Goal: Task Accomplishment & Management: Manage account settings

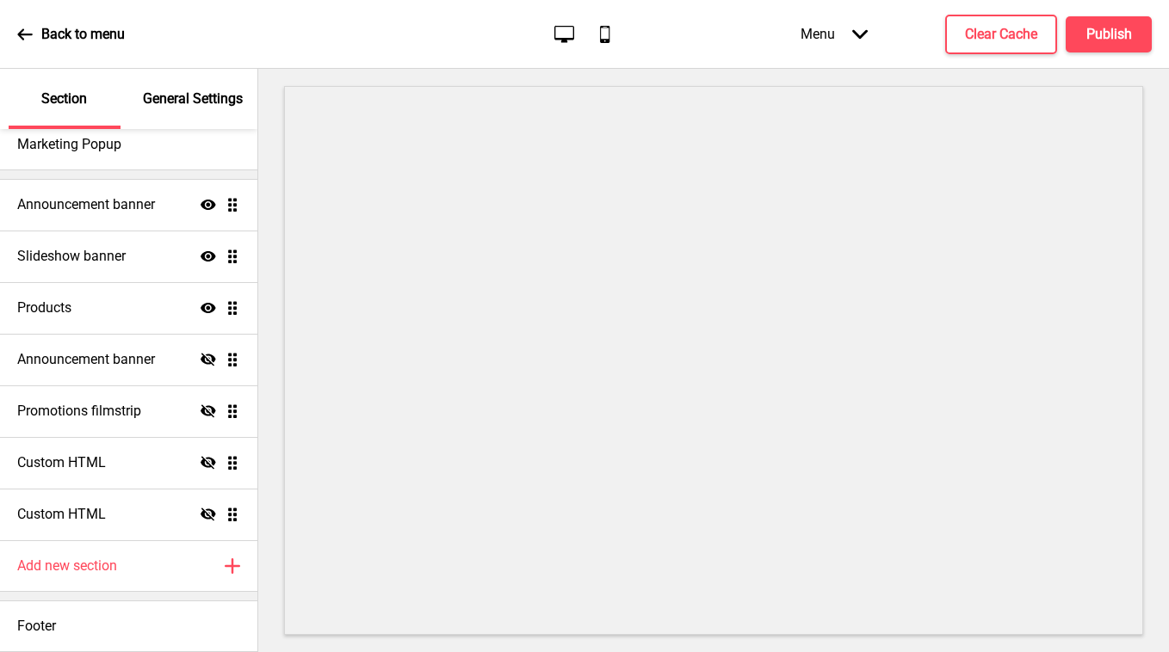
scroll to position [84, 0]
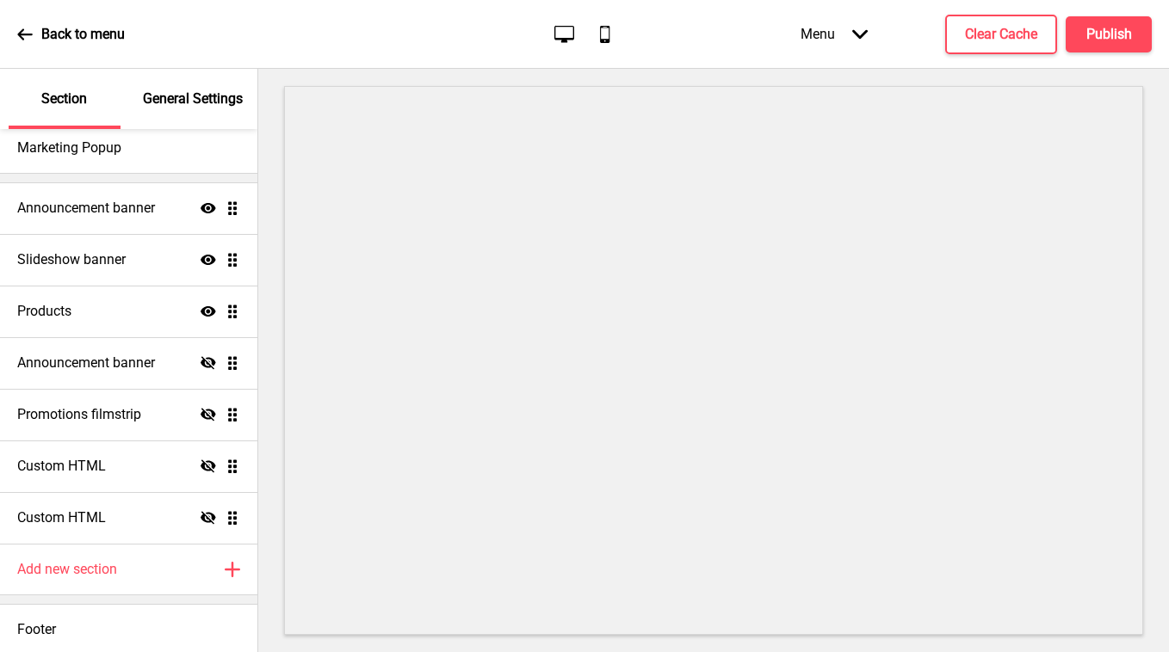
click at [857, 29] on icon "Arrow down" at bounding box center [859, 34] width 15 height 15
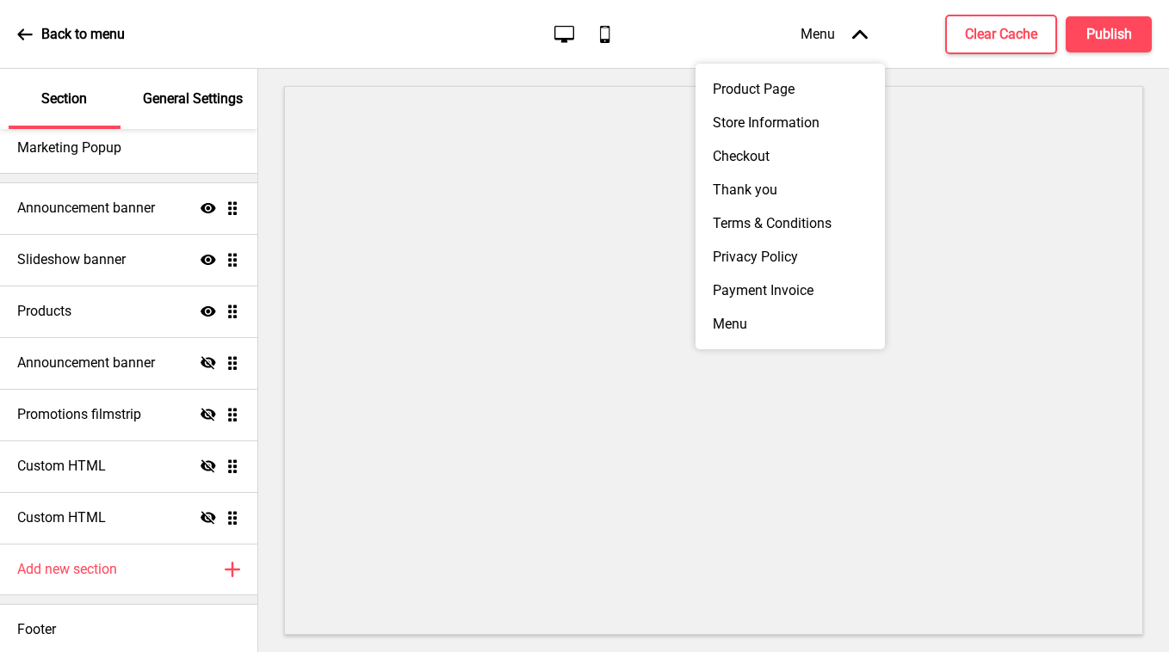
click at [410, 32] on div "Back to menu Desktop Mobile Menu Arrow up Product Page Store Information Checko…" at bounding box center [584, 34] width 1169 height 69
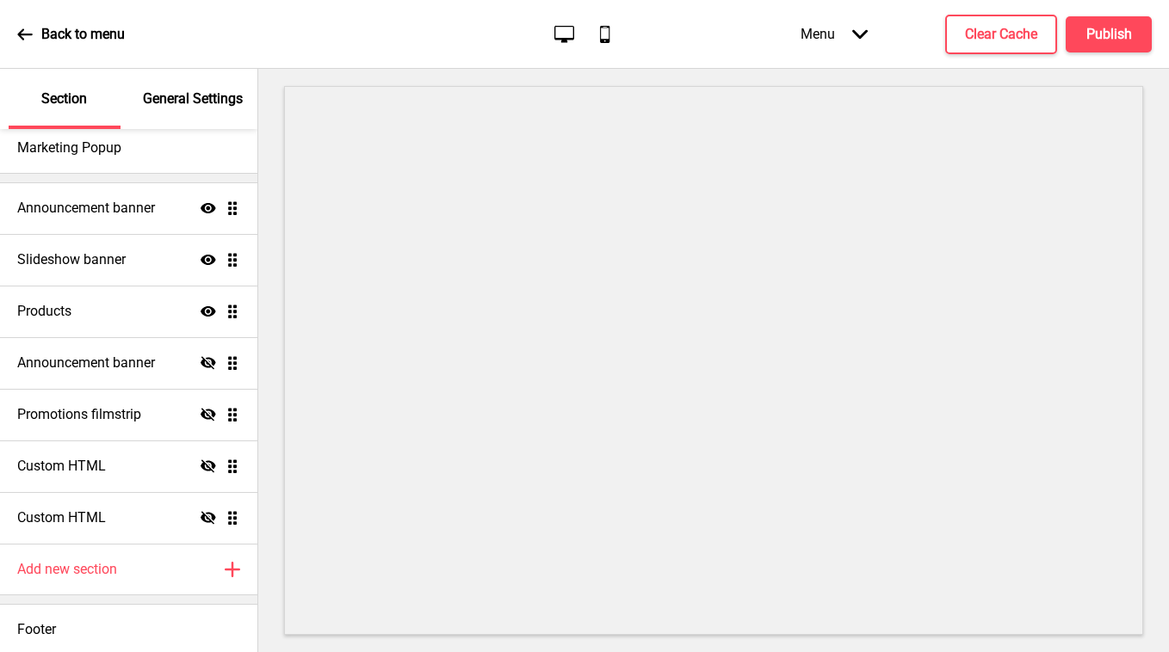
click at [28, 34] on icon at bounding box center [24, 33] width 15 height 11
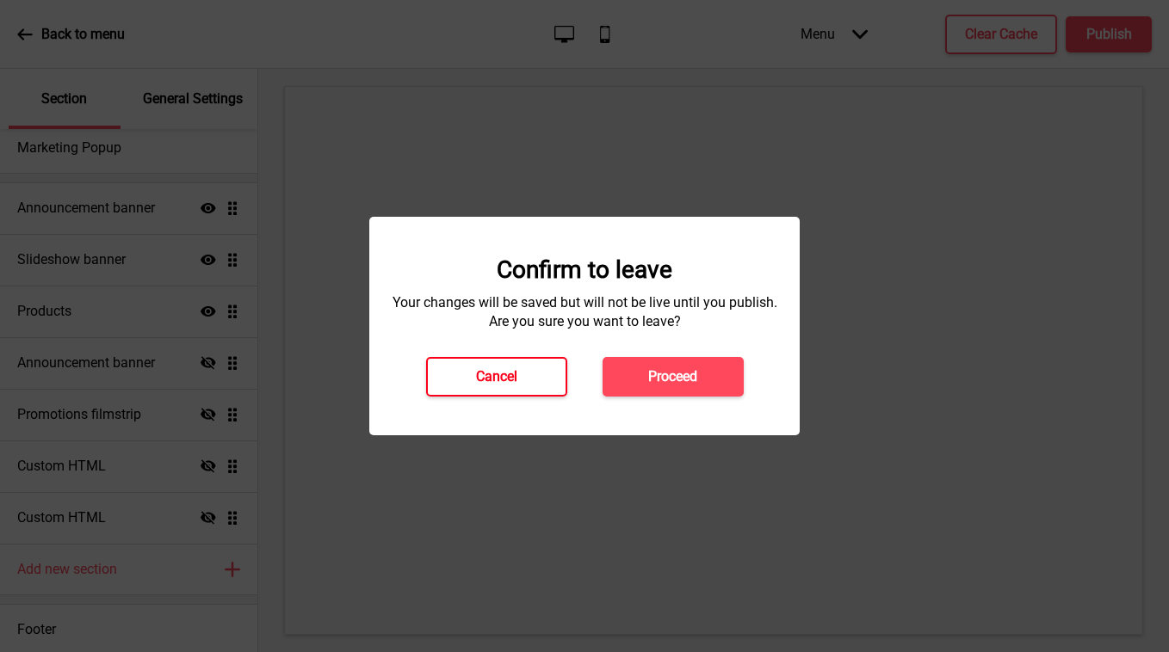
click at [520, 383] on button "Cancel" at bounding box center [496, 377] width 141 height 40
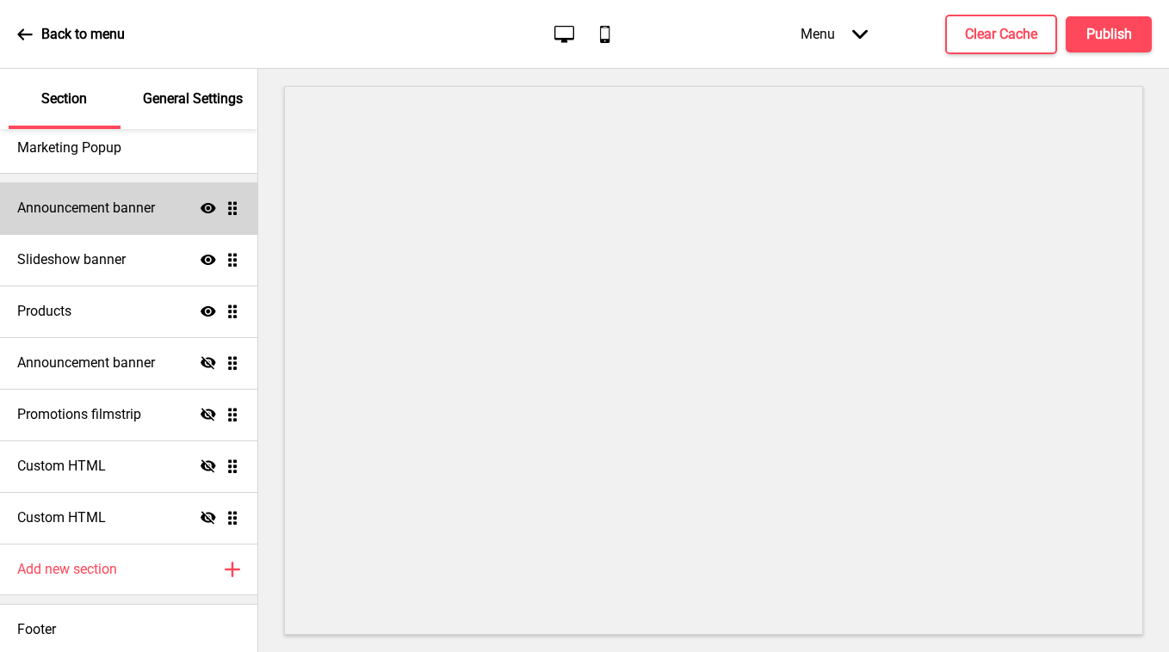
scroll to position [88, 0]
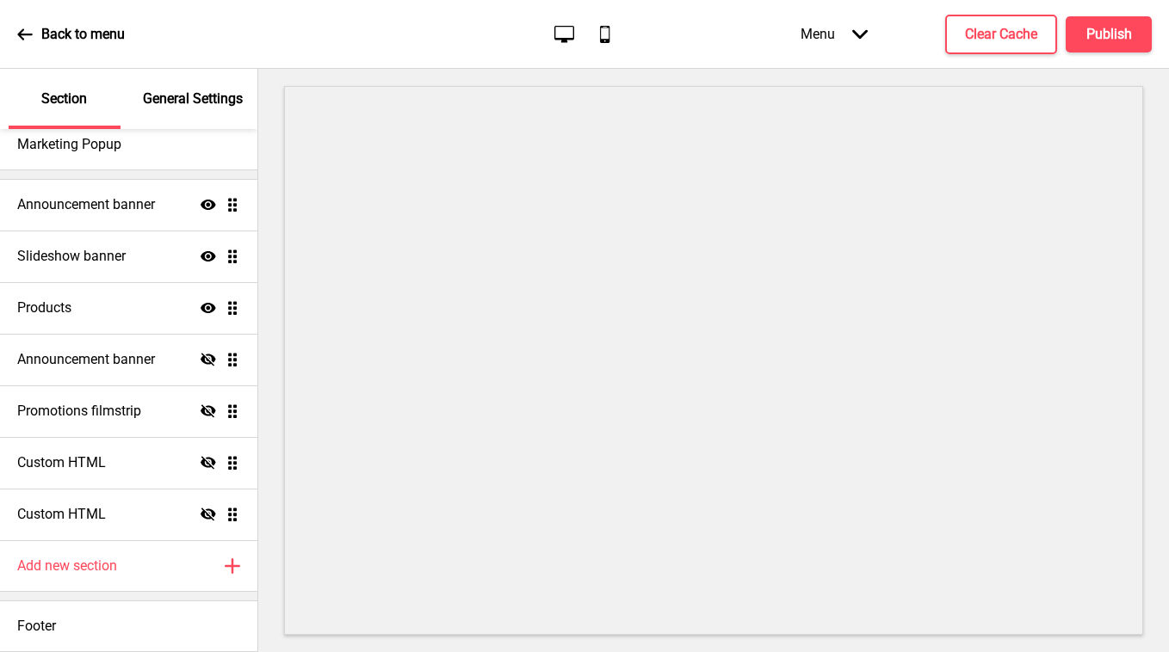
click at [213, 108] on div "General Settings" at bounding box center [194, 99] width 112 height 60
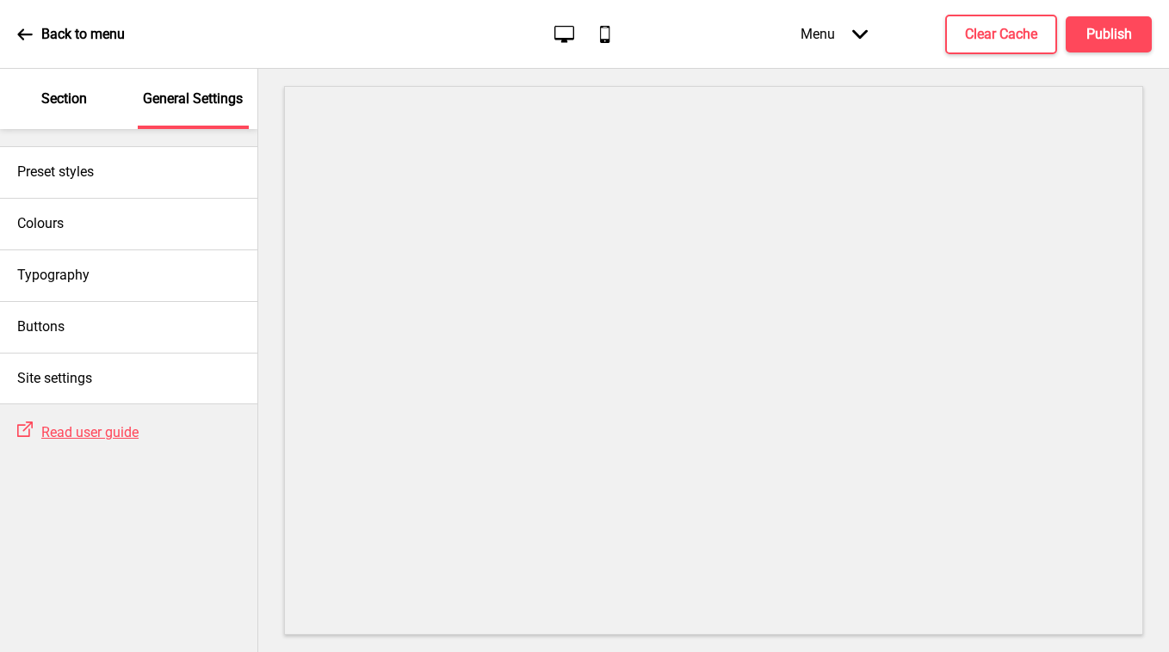
click at [53, 94] on p "Section" at bounding box center [64, 99] width 46 height 19
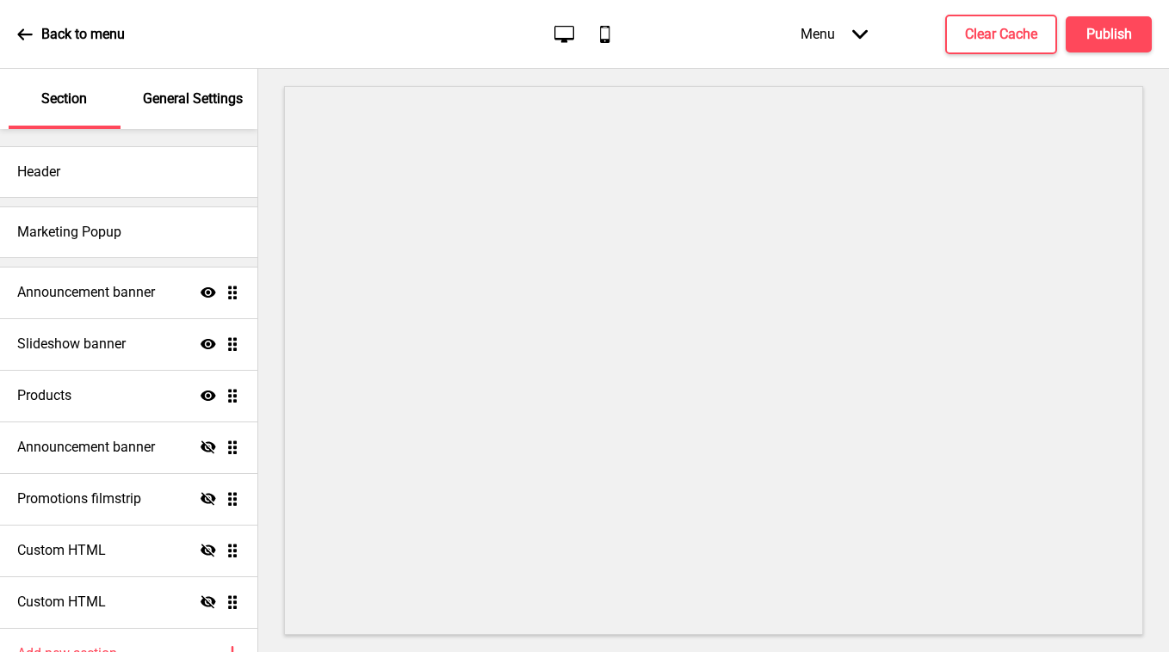
click at [18, 32] on icon at bounding box center [24, 34] width 15 height 15
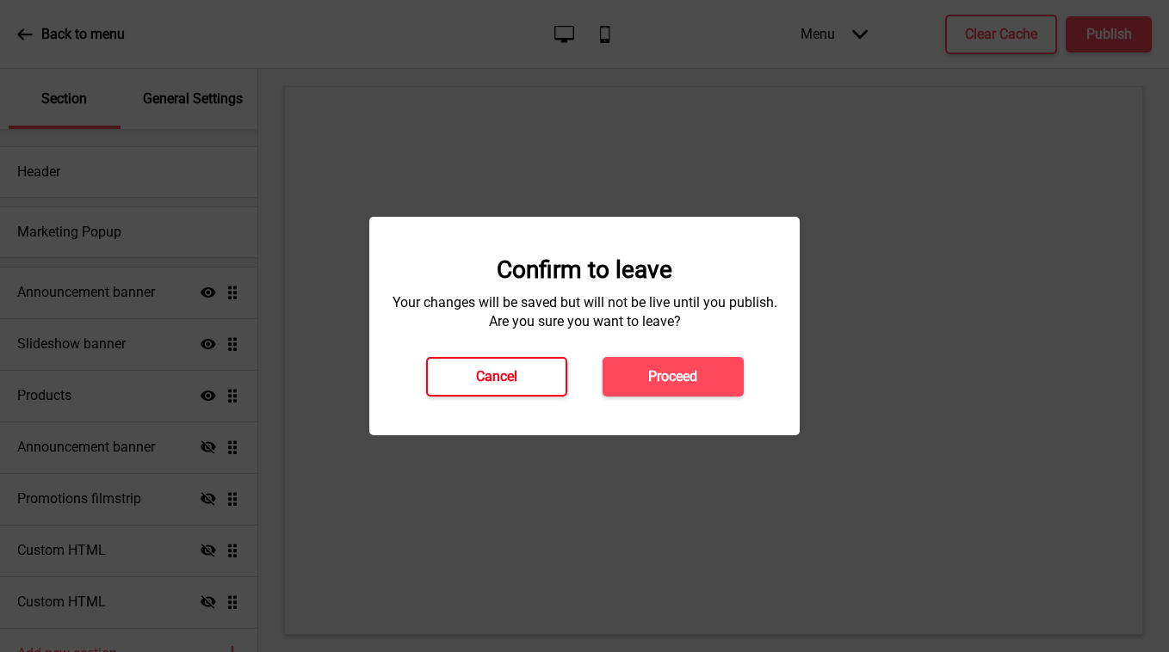
click at [547, 384] on button "Cancel" at bounding box center [496, 377] width 141 height 40
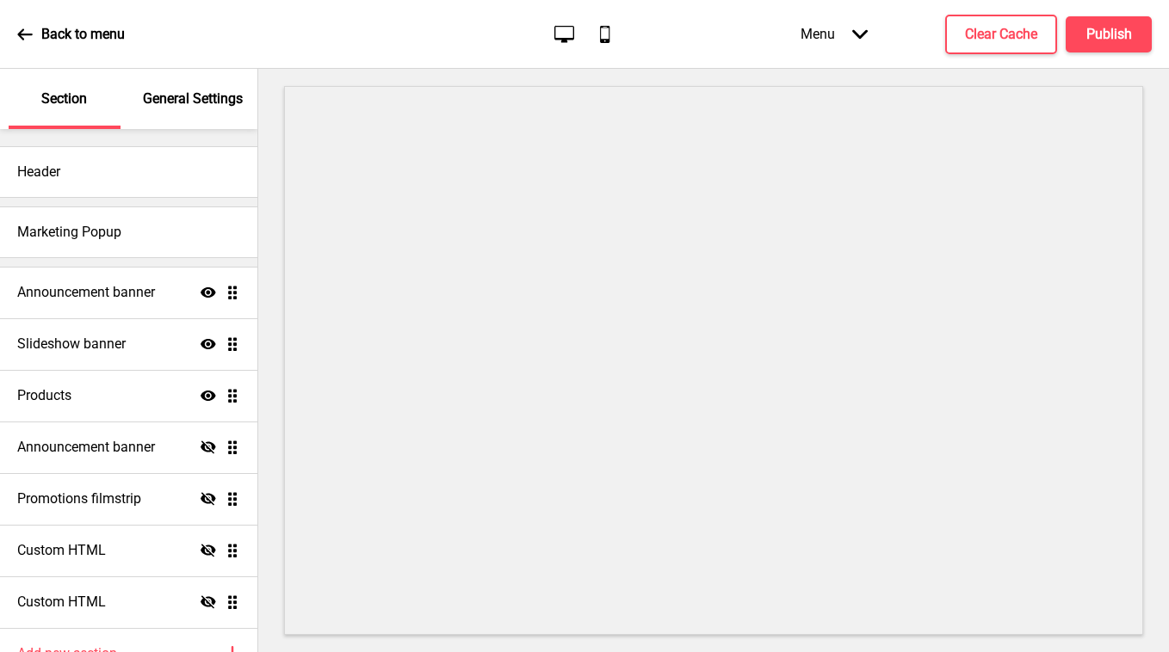
click at [1161, 67] on div "Back to menu Desktop Mobile Menu Arrow down Product Page Store Information Chec…" at bounding box center [584, 34] width 1169 height 69
click at [856, 33] on icon at bounding box center [859, 33] width 15 height 9
click at [370, 19] on div "Back to menu Desktop Mobile Menu Arrow down Product Page Store Information Chec…" at bounding box center [584, 34] width 1169 height 69
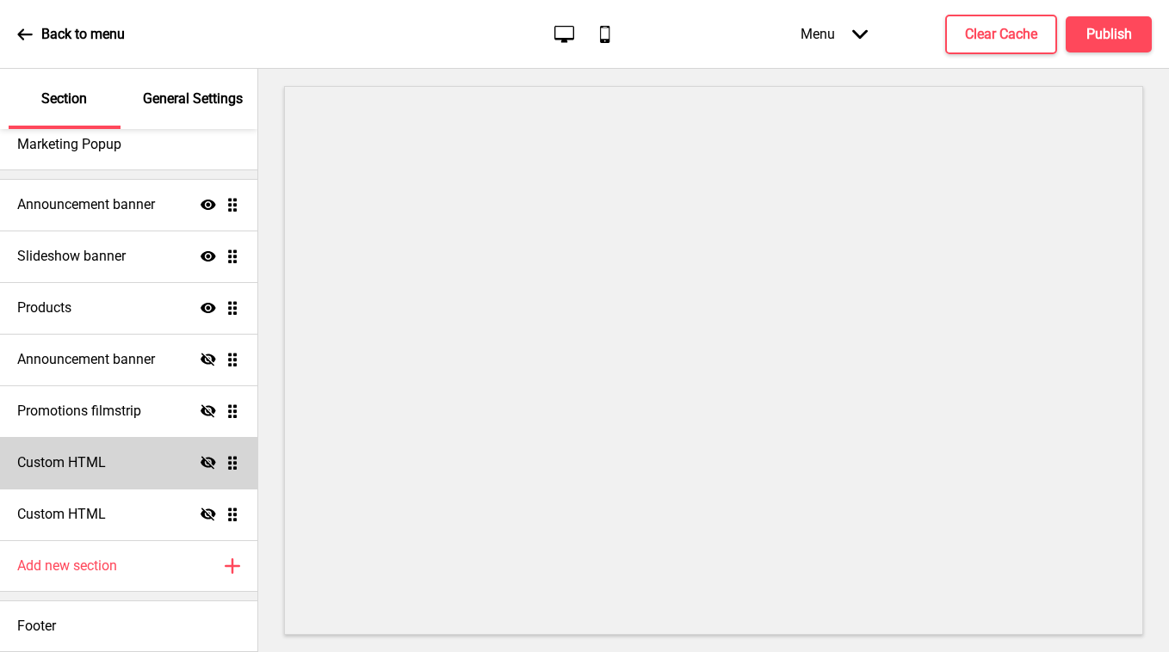
scroll to position [11, 0]
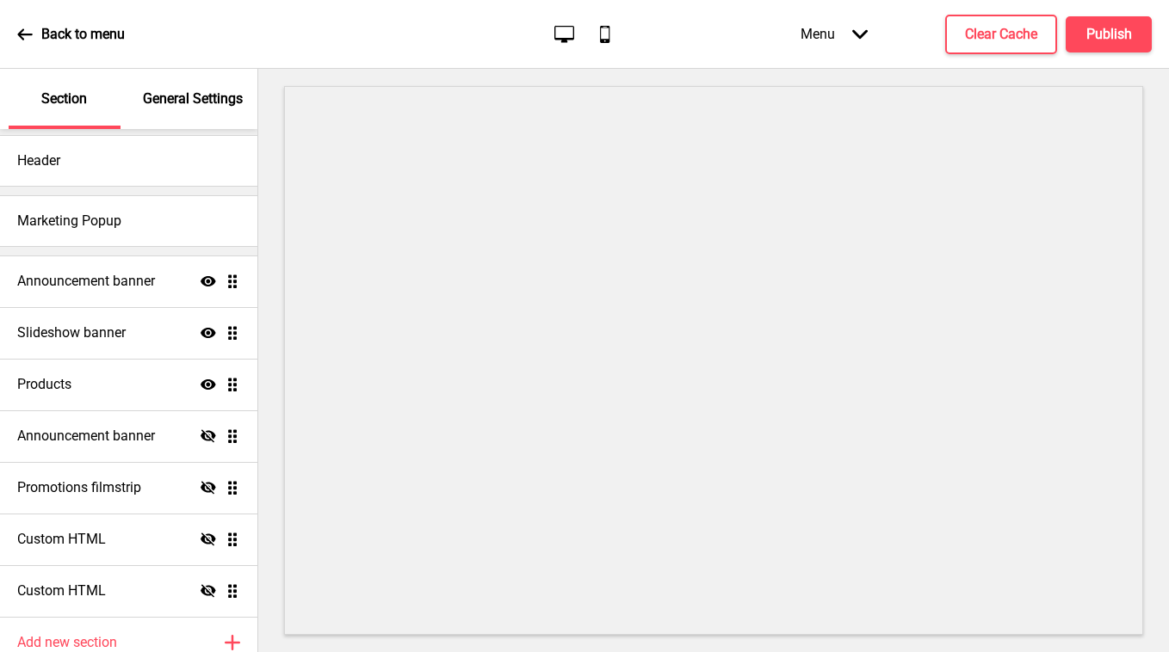
click at [732, 46] on div "Menu Arrow down Product Page Store Information Checkout Thank you Terms & Condi…" at bounding box center [942, 34] width 420 height 51
click at [679, 24] on div "Back to menu Desktop Mobile Menu Arrow down Product Page Store Information Chec…" at bounding box center [584, 34] width 1169 height 69
click at [712, 40] on div "Back to menu Desktop Mobile Menu Arrow down Product Page Store Information Chec…" at bounding box center [584, 34] width 1169 height 69
click at [718, 32] on div "Back to menu Desktop Mobile Menu Arrow down Product Page Store Information Chec…" at bounding box center [584, 34] width 1169 height 69
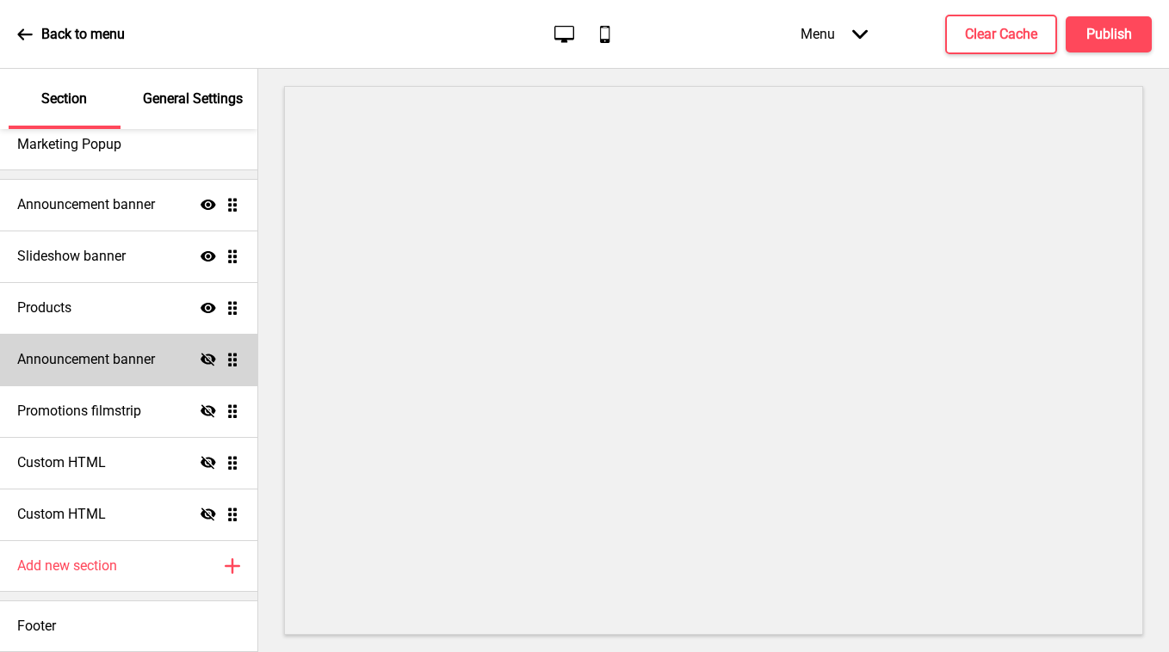
scroll to position [0, 0]
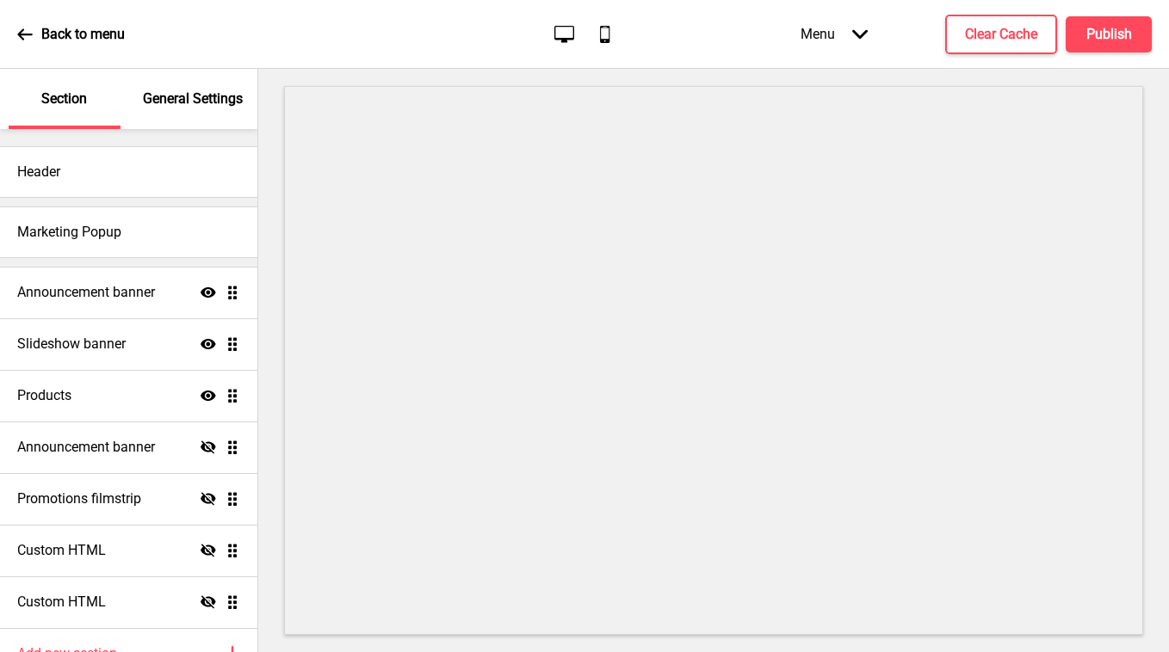
click at [28, 32] on icon at bounding box center [24, 34] width 15 height 15
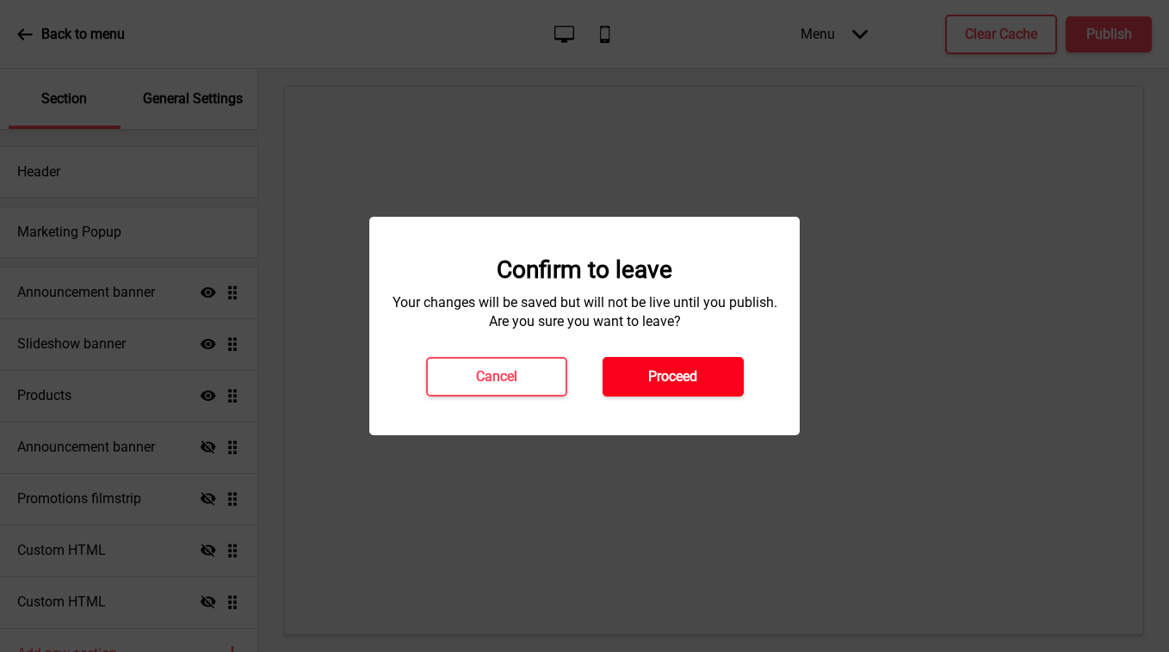
click at [643, 375] on button "Proceed" at bounding box center [672, 377] width 141 height 40
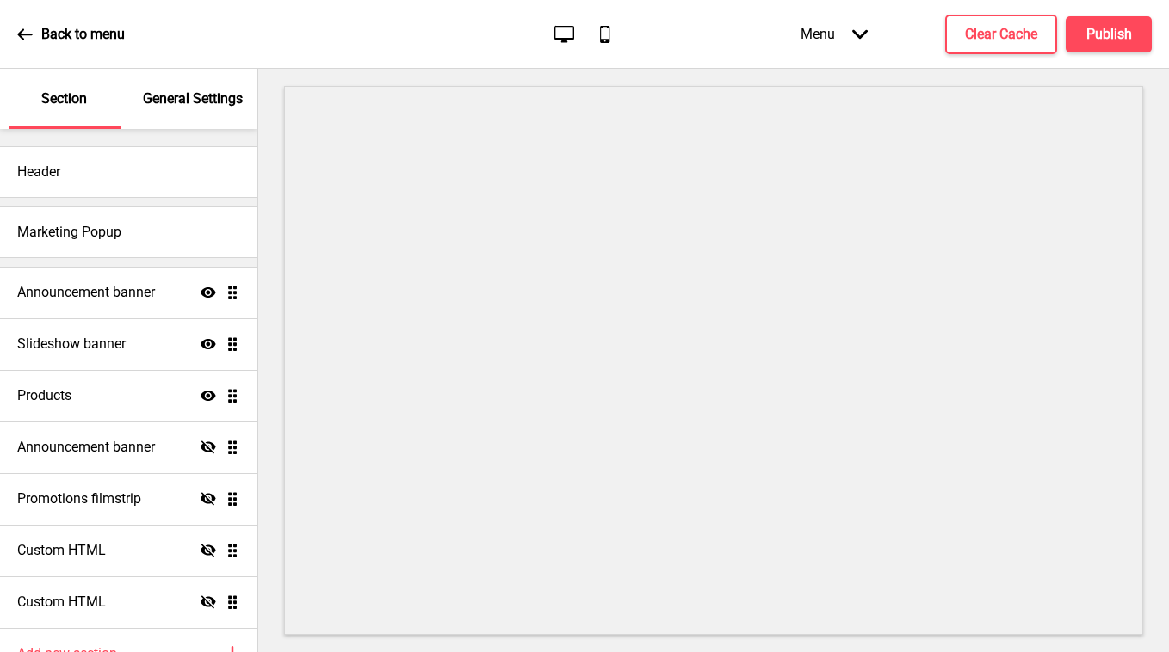
click at [192, 98] on p "General Settings" at bounding box center [193, 99] width 100 height 19
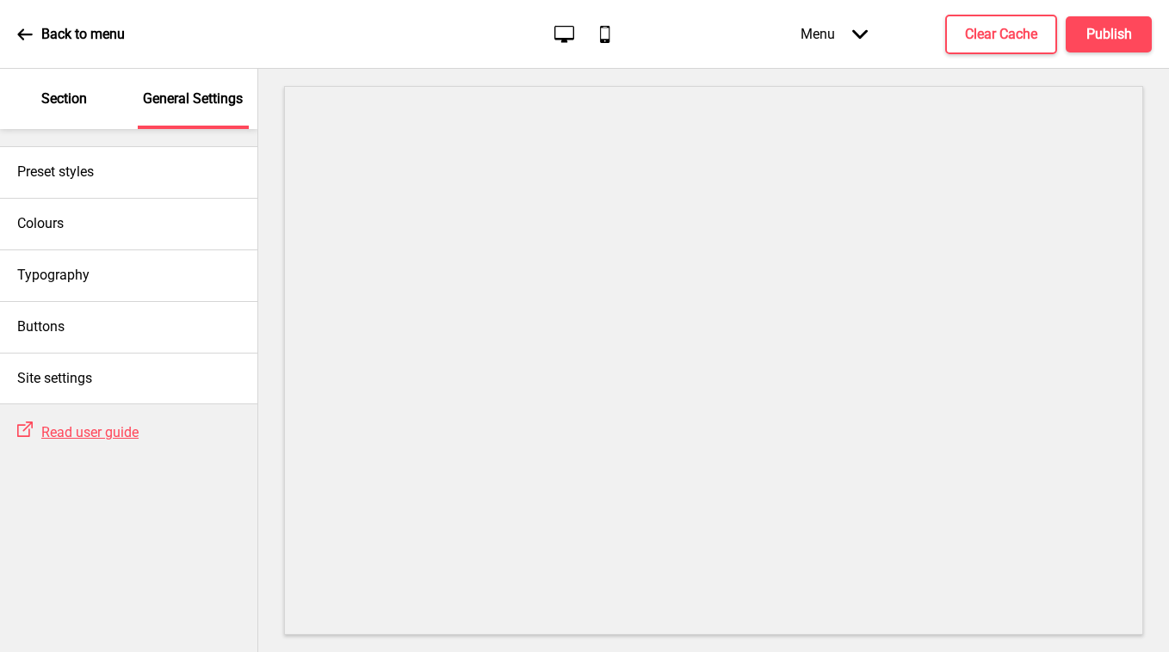
click at [61, 103] on p "Section" at bounding box center [64, 99] width 46 height 19
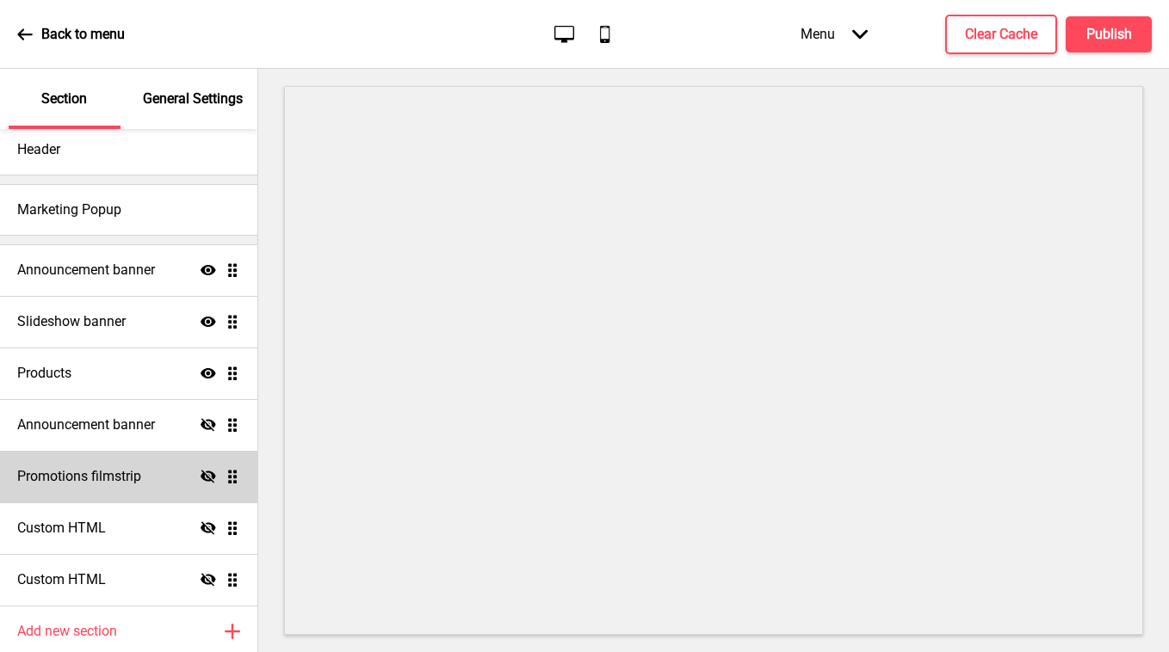
scroll to position [88, 0]
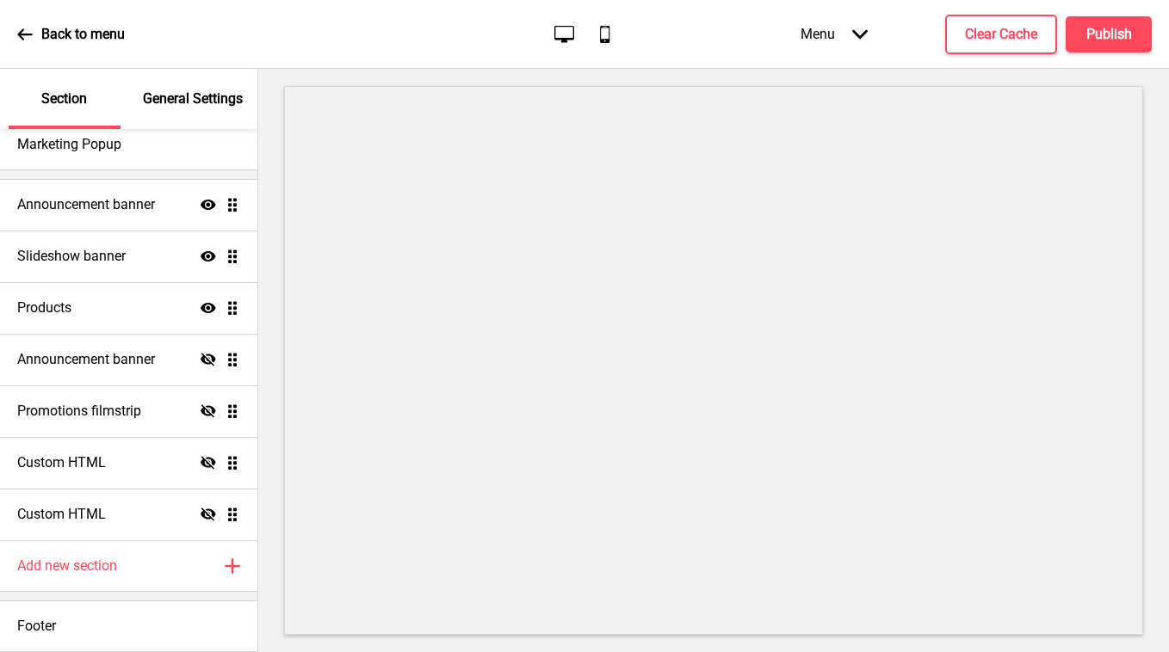
click at [429, 27] on div "Back to menu Desktop Mobile Menu Arrow down Product Page Store Information Chec…" at bounding box center [584, 34] width 1169 height 69
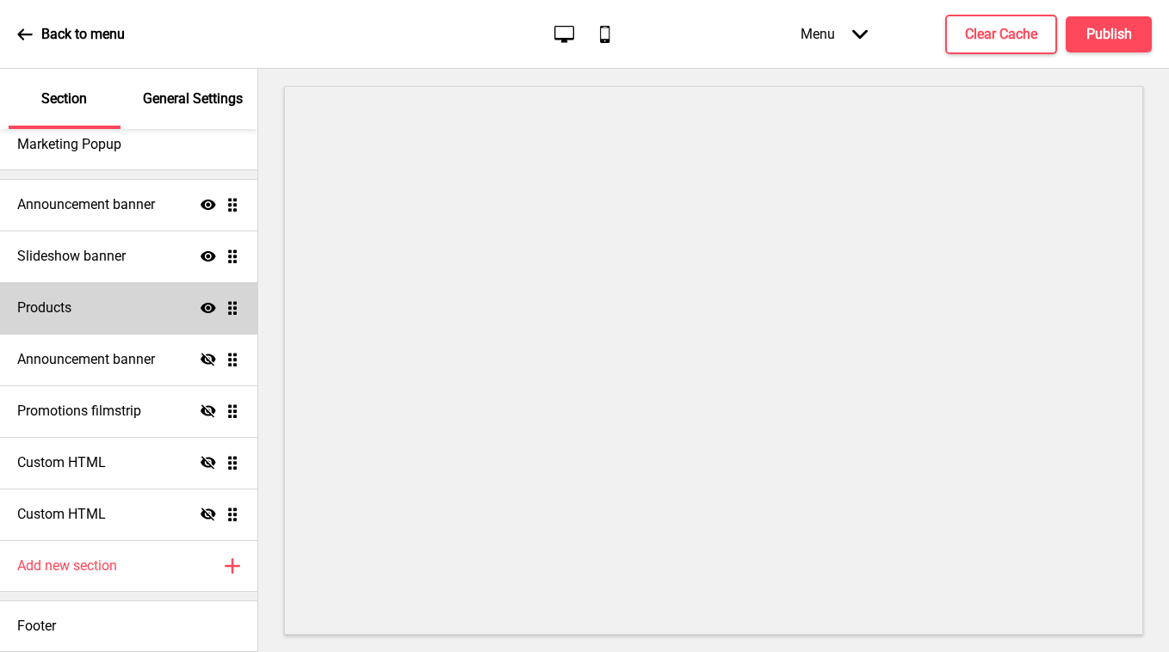
scroll to position [0, 0]
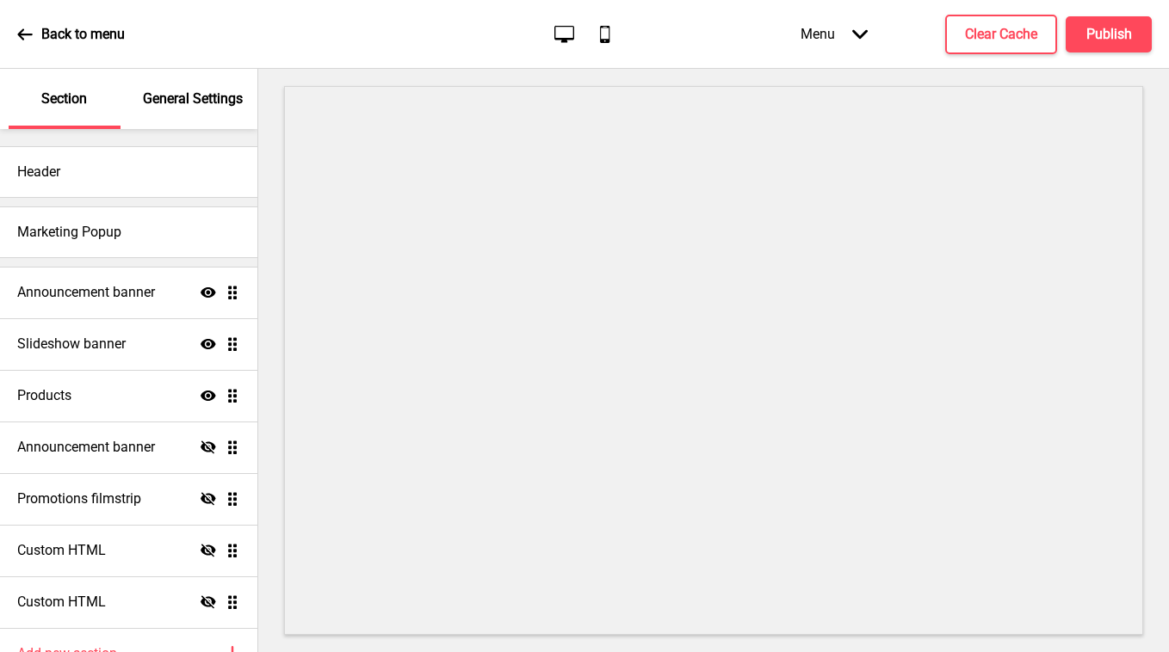
click at [25, 30] on icon at bounding box center [24, 34] width 15 height 15
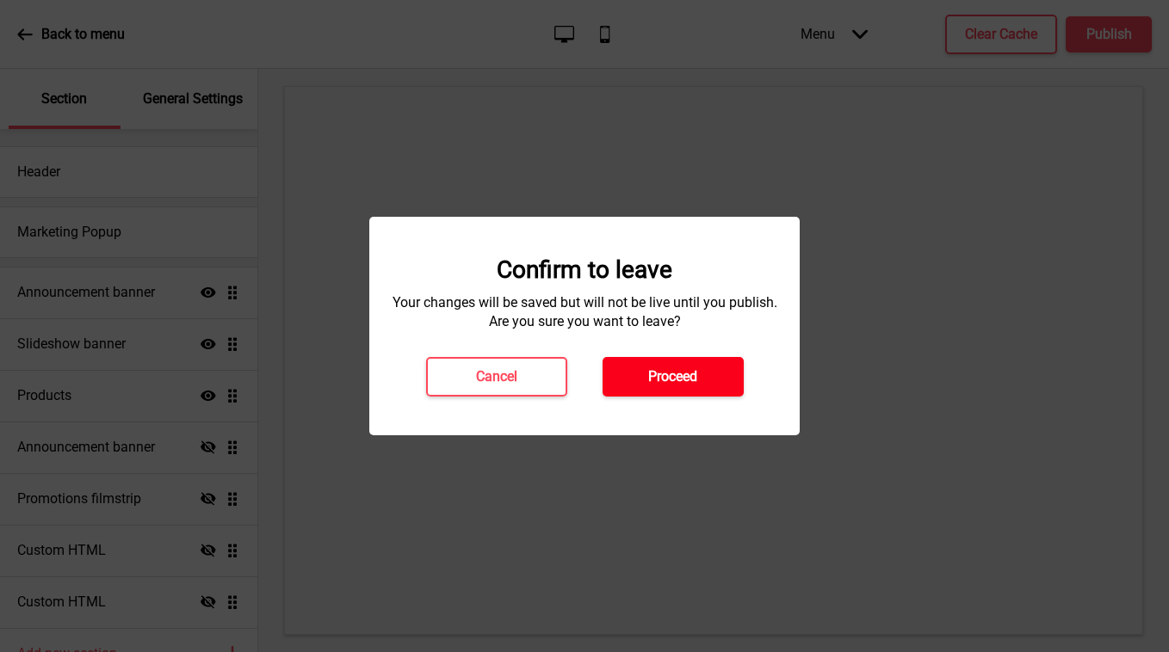
click at [684, 375] on h4 "Proceed" at bounding box center [672, 376] width 49 height 19
